Goal: Navigation & Orientation: Find specific page/section

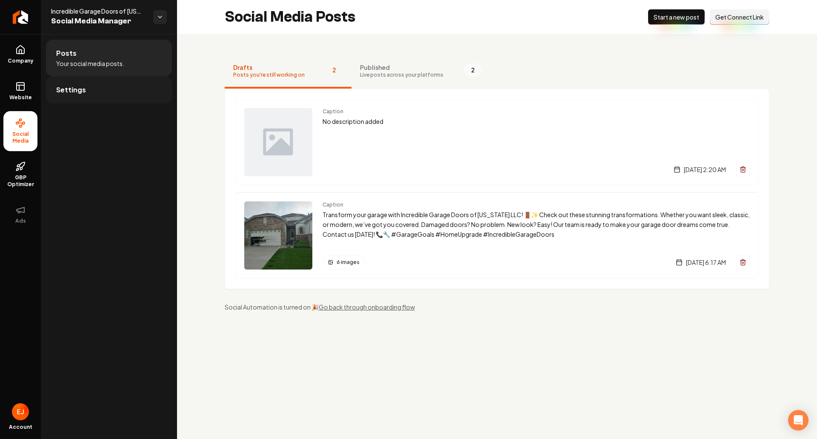
click at [65, 94] on span "Settings" at bounding box center [71, 90] width 30 height 10
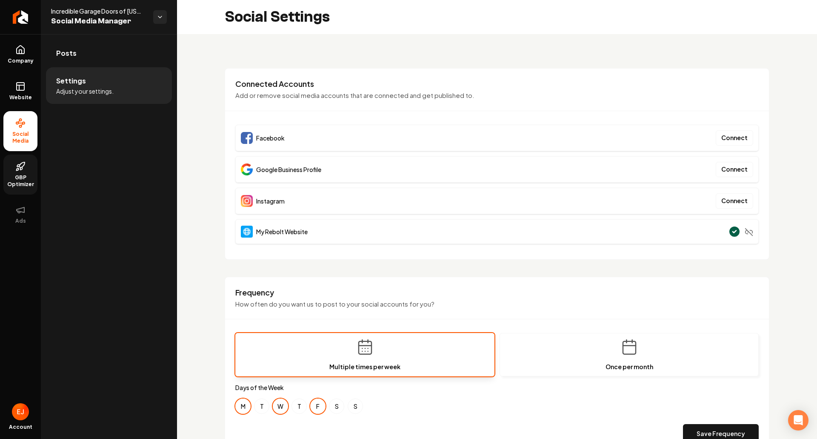
click at [15, 183] on span "GBP Optimizer" at bounding box center [20, 181] width 34 height 14
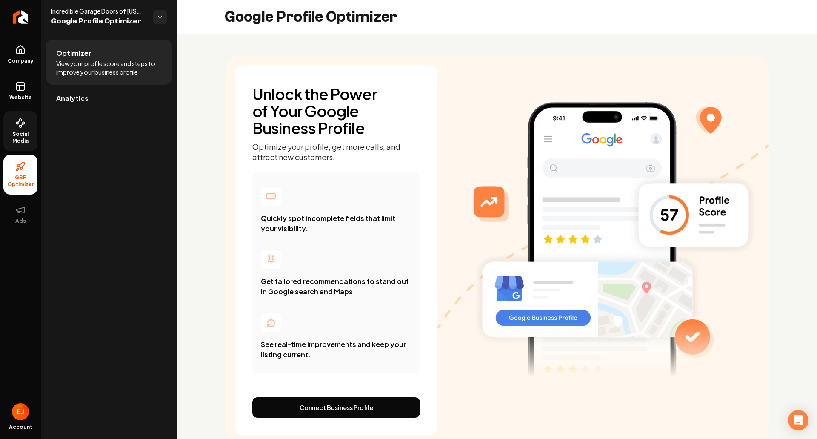
click at [16, 137] on span "Social Media" at bounding box center [20, 138] width 34 height 14
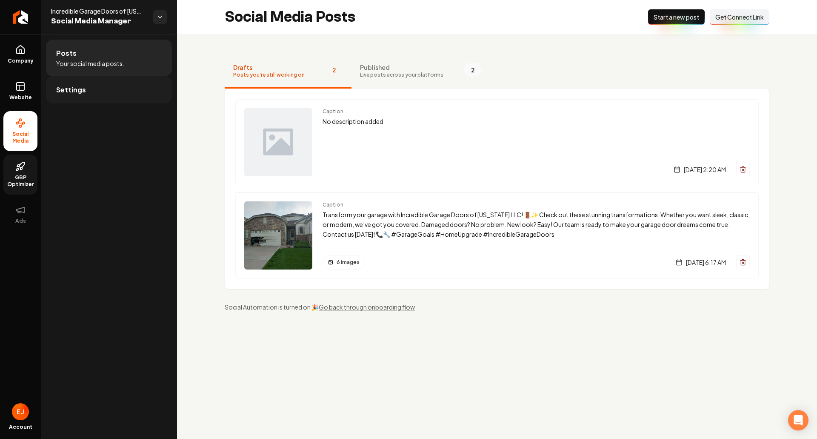
click at [80, 93] on span "Settings" at bounding box center [71, 90] width 30 height 10
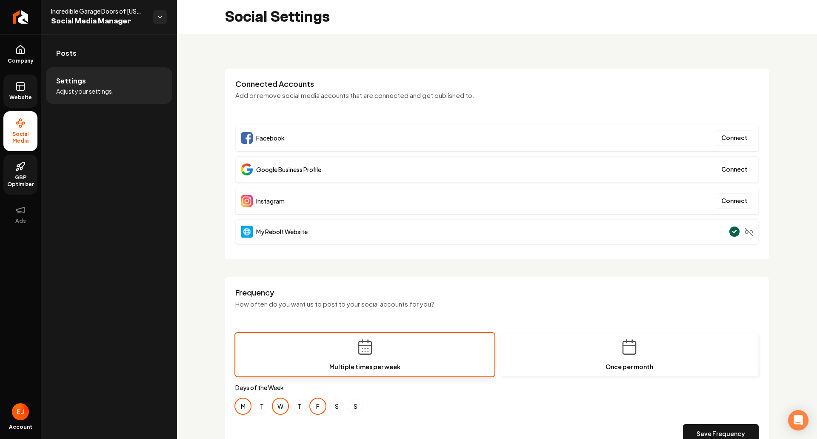
click at [20, 101] on link "Website" at bounding box center [20, 90] width 34 height 33
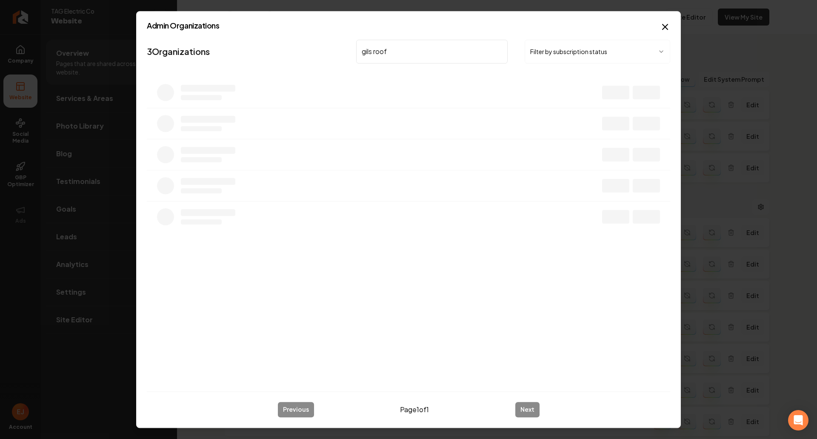
scroll to position [1433, 0]
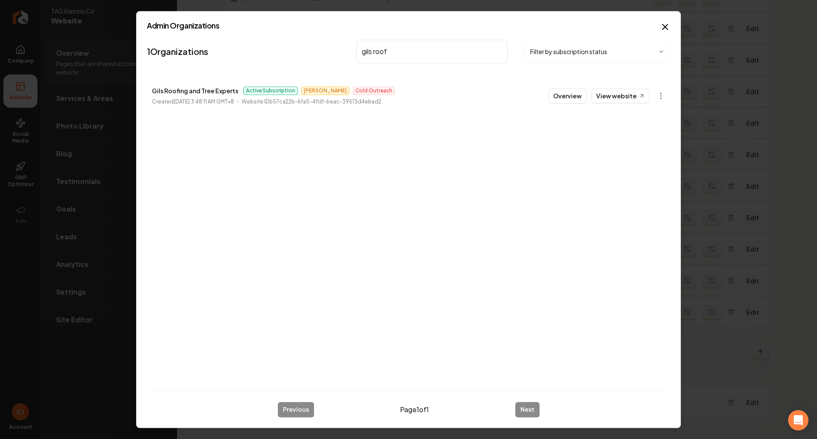
type input "gils roof"
click at [576, 99] on button "Overview" at bounding box center [567, 95] width 38 height 15
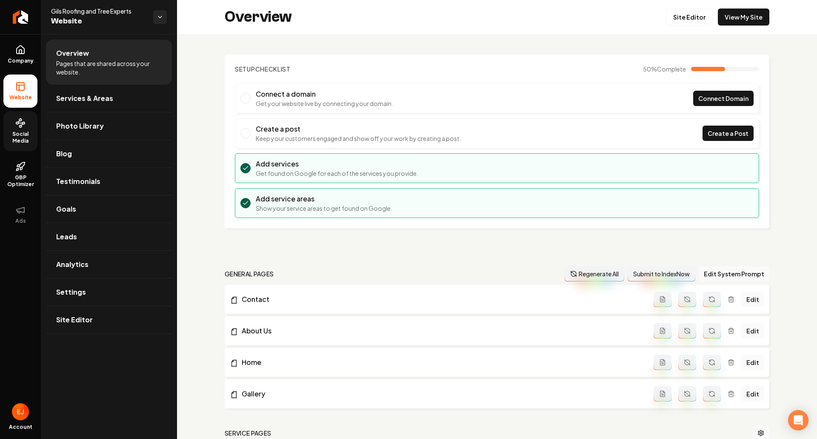
click at [31, 140] on span "Social Media" at bounding box center [20, 138] width 34 height 14
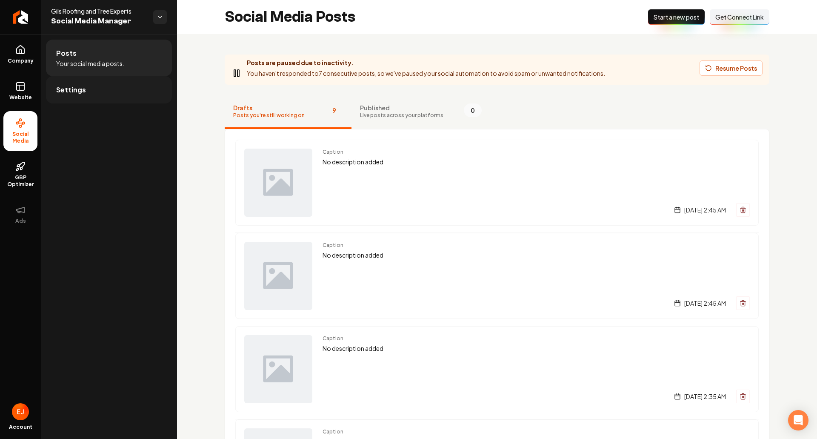
click at [108, 89] on link "Settings" at bounding box center [109, 89] width 126 height 27
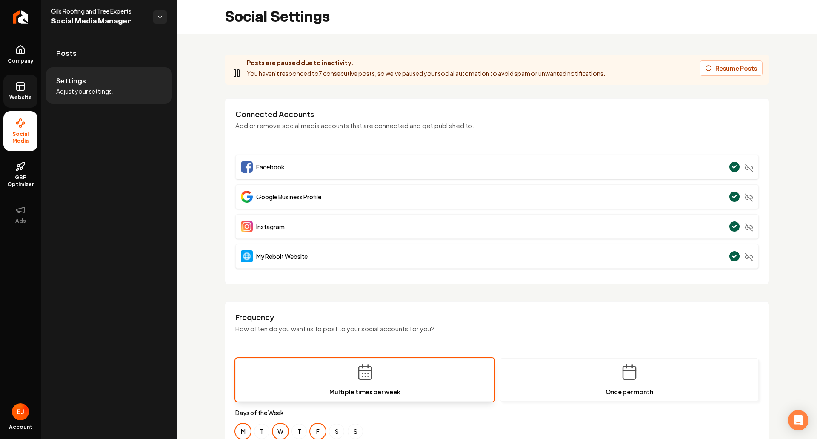
click at [19, 80] on link "Website" at bounding box center [20, 90] width 34 height 33
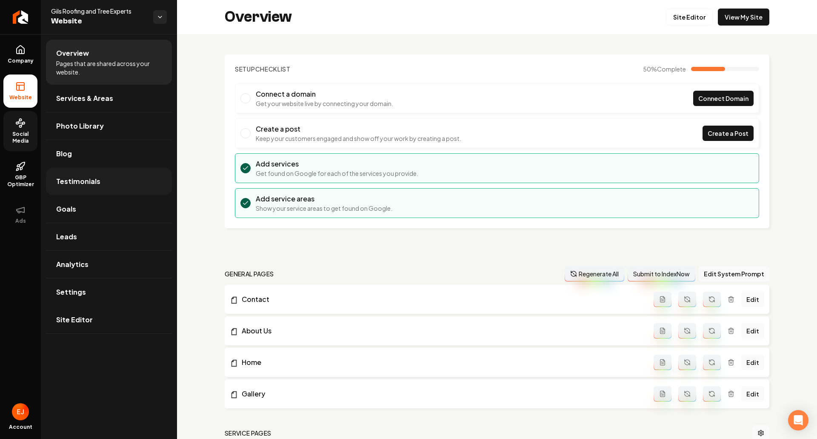
click at [121, 184] on link "Testimonials" at bounding box center [109, 181] width 126 height 27
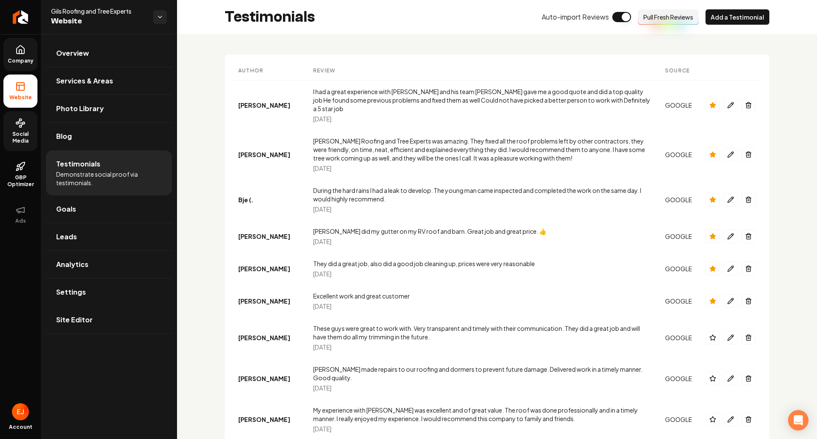
click at [29, 61] on span "Company" at bounding box center [20, 60] width 33 height 7
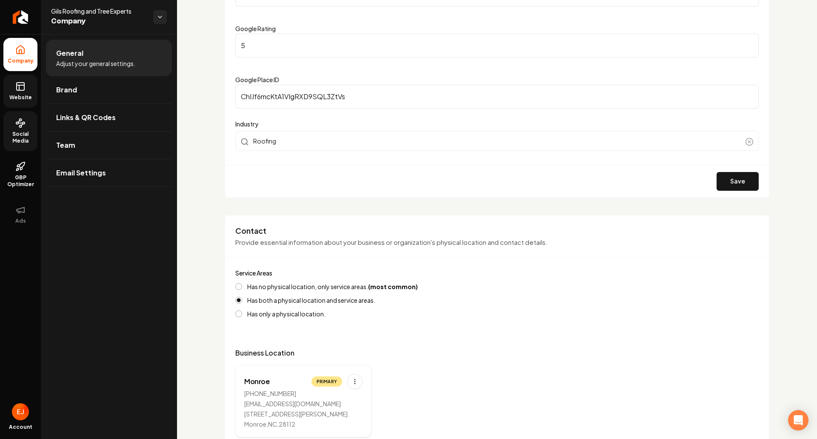
scroll to position [213, 0]
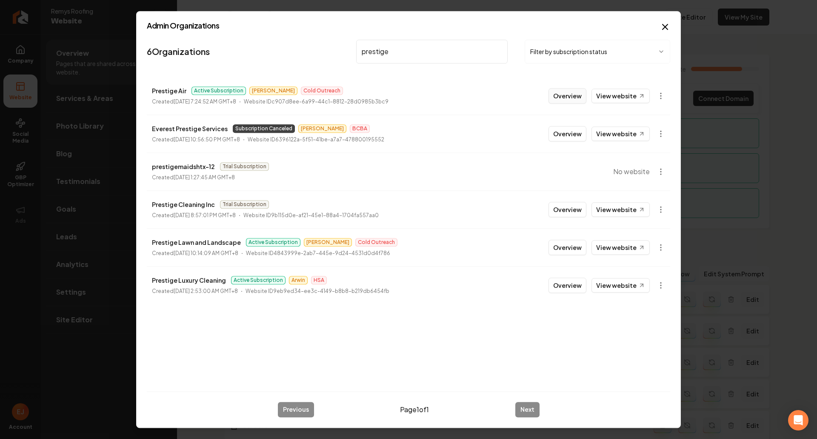
type input "prestige"
click at [574, 96] on button "Overview" at bounding box center [567, 95] width 38 height 15
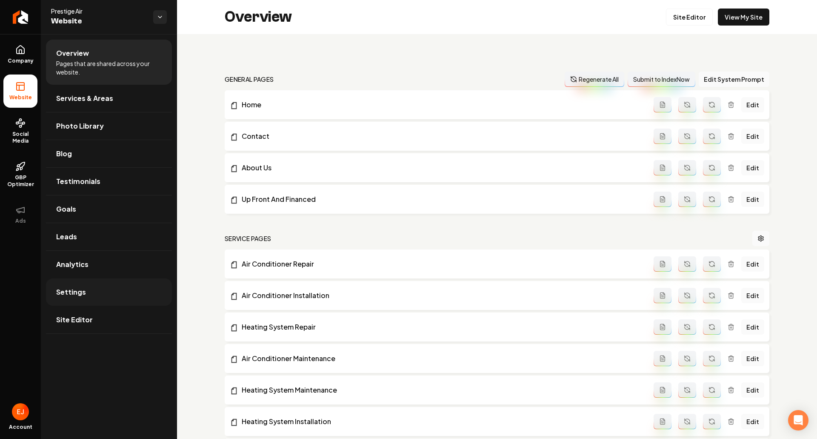
click at [90, 296] on link "Settings" at bounding box center [109, 291] width 126 height 27
